Goal: Navigation & Orientation: Find specific page/section

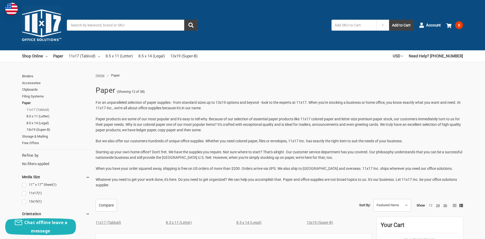
click at [38, 110] on link "11x17 (Tabloid)" at bounding box center [57, 109] width 63 height 7
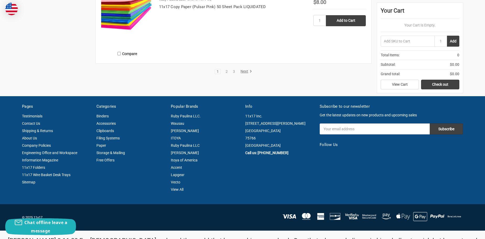
scroll to position [1128, 0]
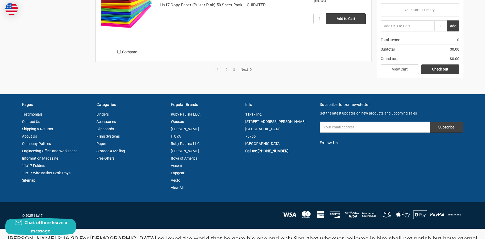
click at [246, 71] on link "Next" at bounding box center [245, 69] width 13 height 5
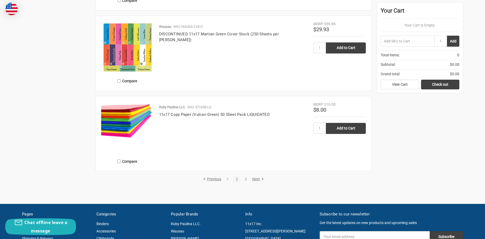
scroll to position [997, 0]
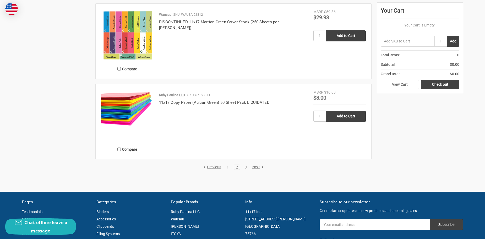
click at [255, 167] on link "Next" at bounding box center [257, 167] width 13 height 5
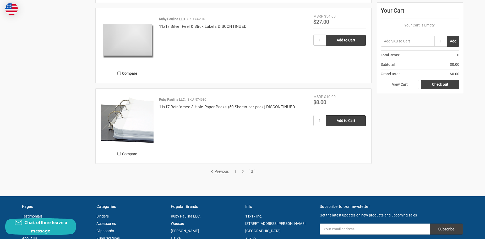
scroll to position [918, 0]
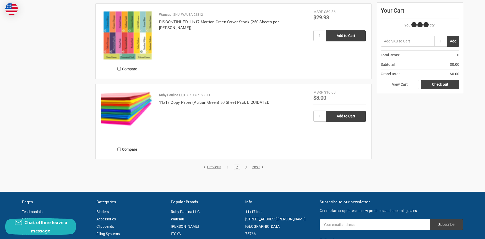
scroll to position [1128, 0]
